Goal: Task Accomplishment & Management: Manage account settings

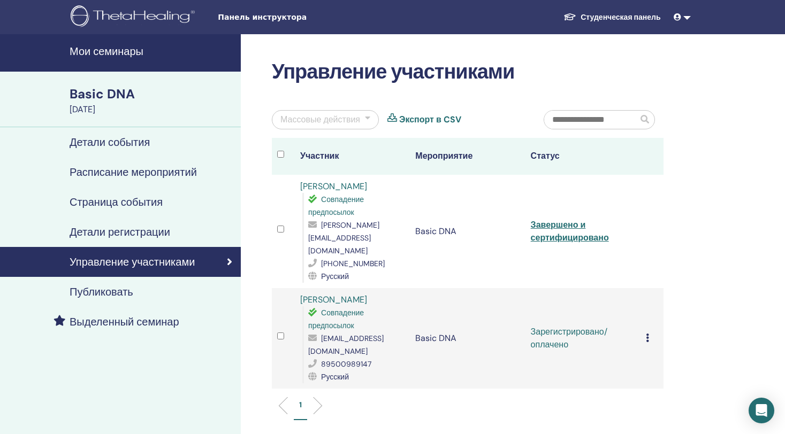
click at [678, 52] on div "Управление участниками Массовые действия Экспорт в CSV Участник Мероприятие Ста…" at bounding box center [502, 307] width 523 height 547
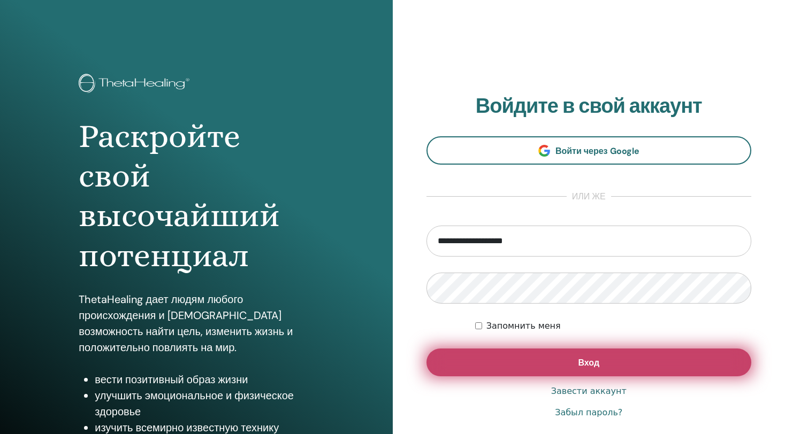
click at [494, 359] on button "Вход" at bounding box center [588, 363] width 325 height 28
